Goal: Transaction & Acquisition: Purchase product/service

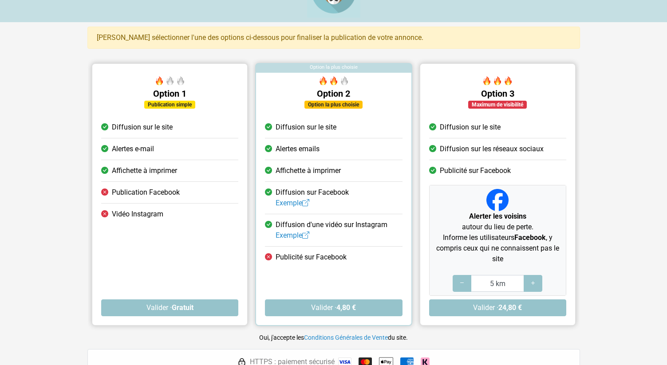
scroll to position [39, 0]
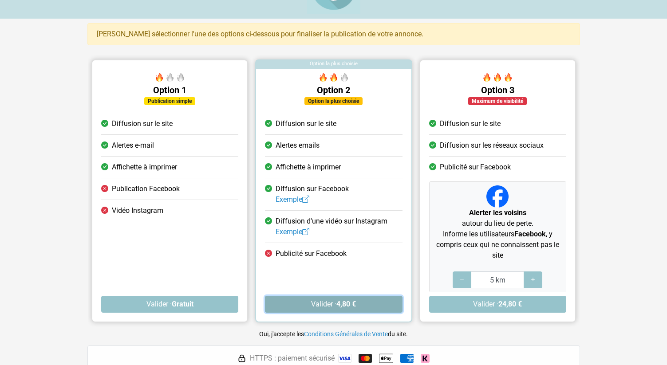
click at [316, 300] on button "Valider · 4,80 €" at bounding box center [333, 304] width 137 height 17
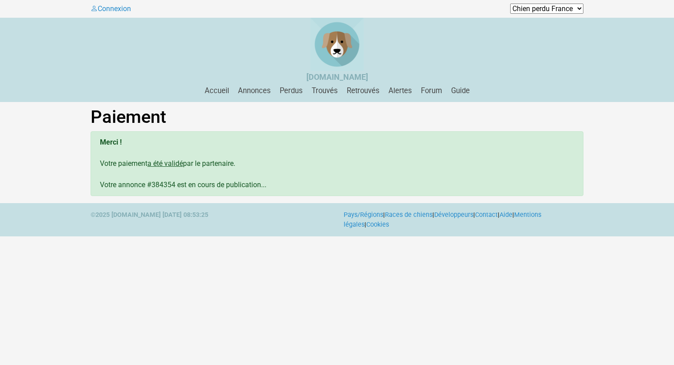
click at [478, 237] on html "Connexion Chien perdu Algérie Chien perdu Andorre Chien perdu Belgique Chien pe…" at bounding box center [337, 118] width 674 height 237
click at [289, 91] on link "Perdus" at bounding box center [291, 91] width 30 height 8
